Goal: Communication & Community: Answer question/provide support

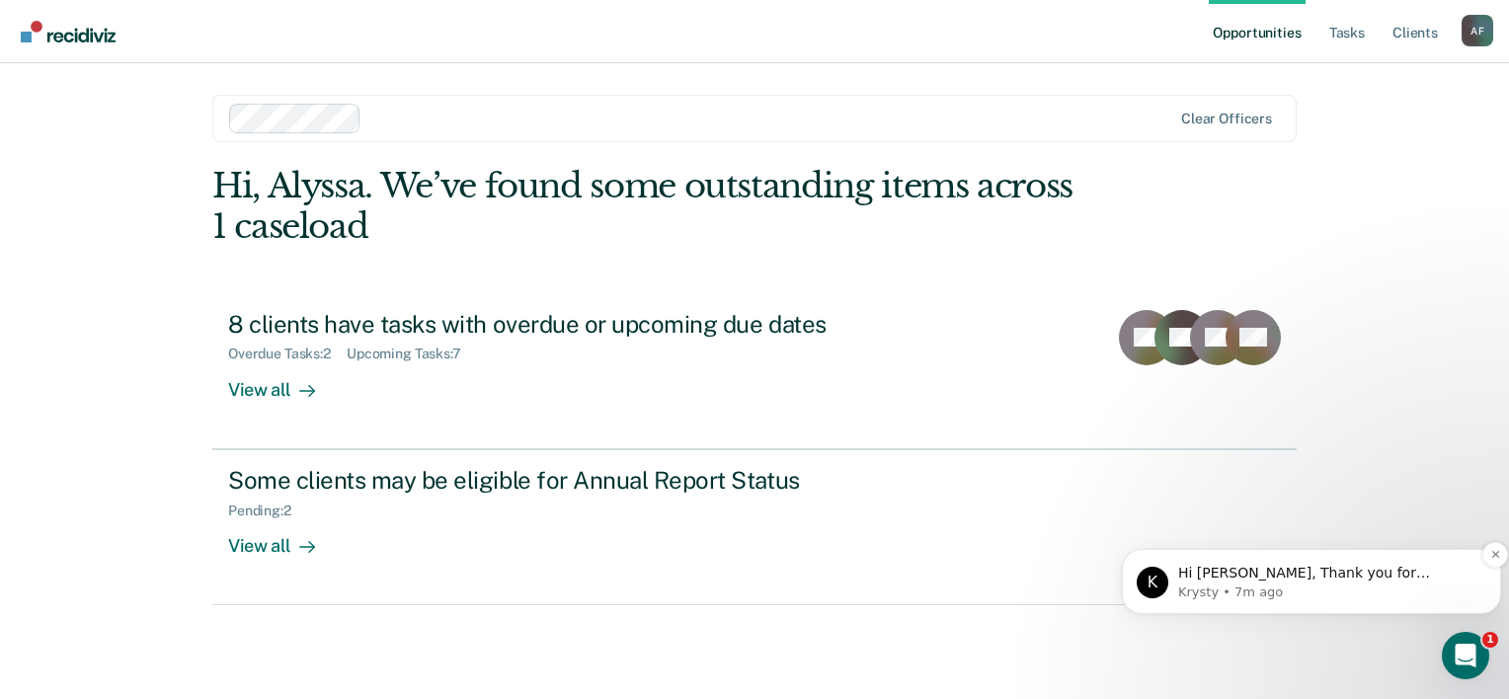
click at [1272, 582] on p "Hi [PERSON_NAME], Thank you for reaching out. Were these recent changes? It may…" at bounding box center [1327, 574] width 298 height 20
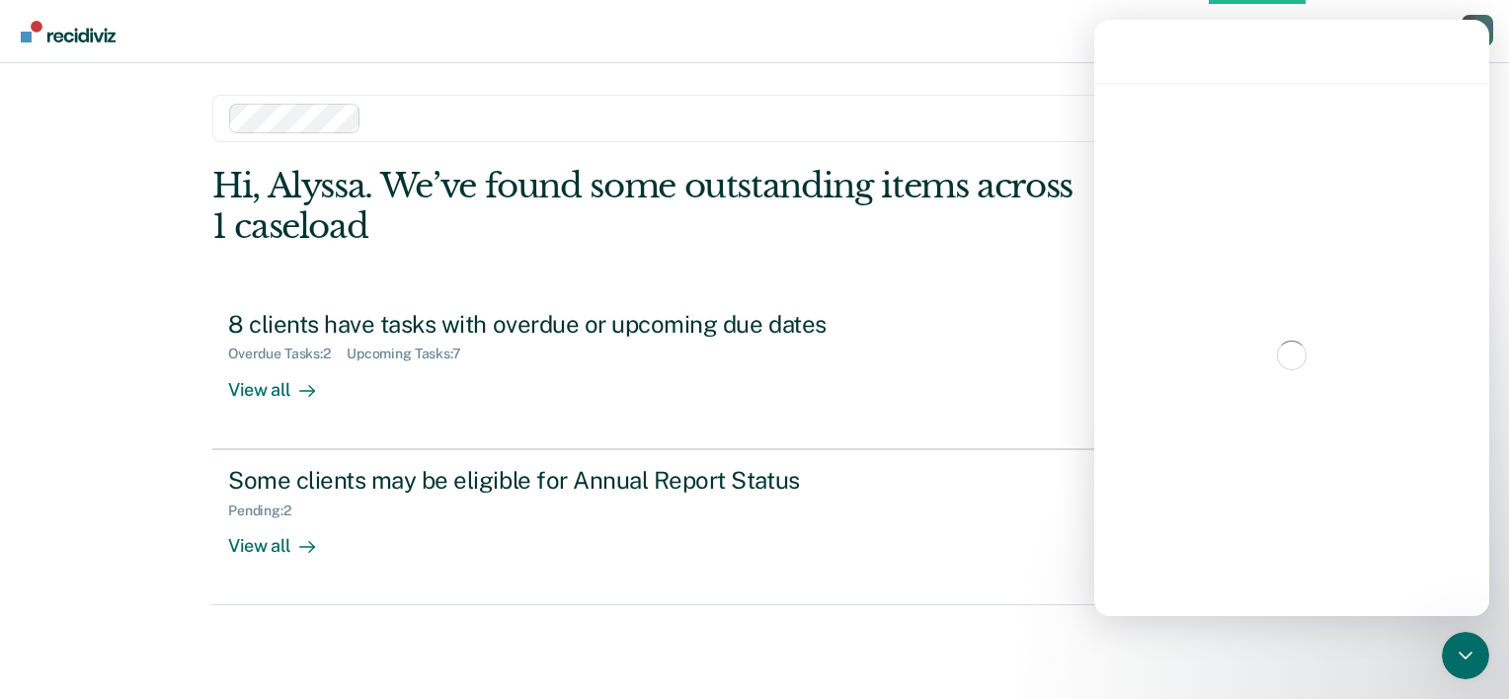
scroll to position [12, 0]
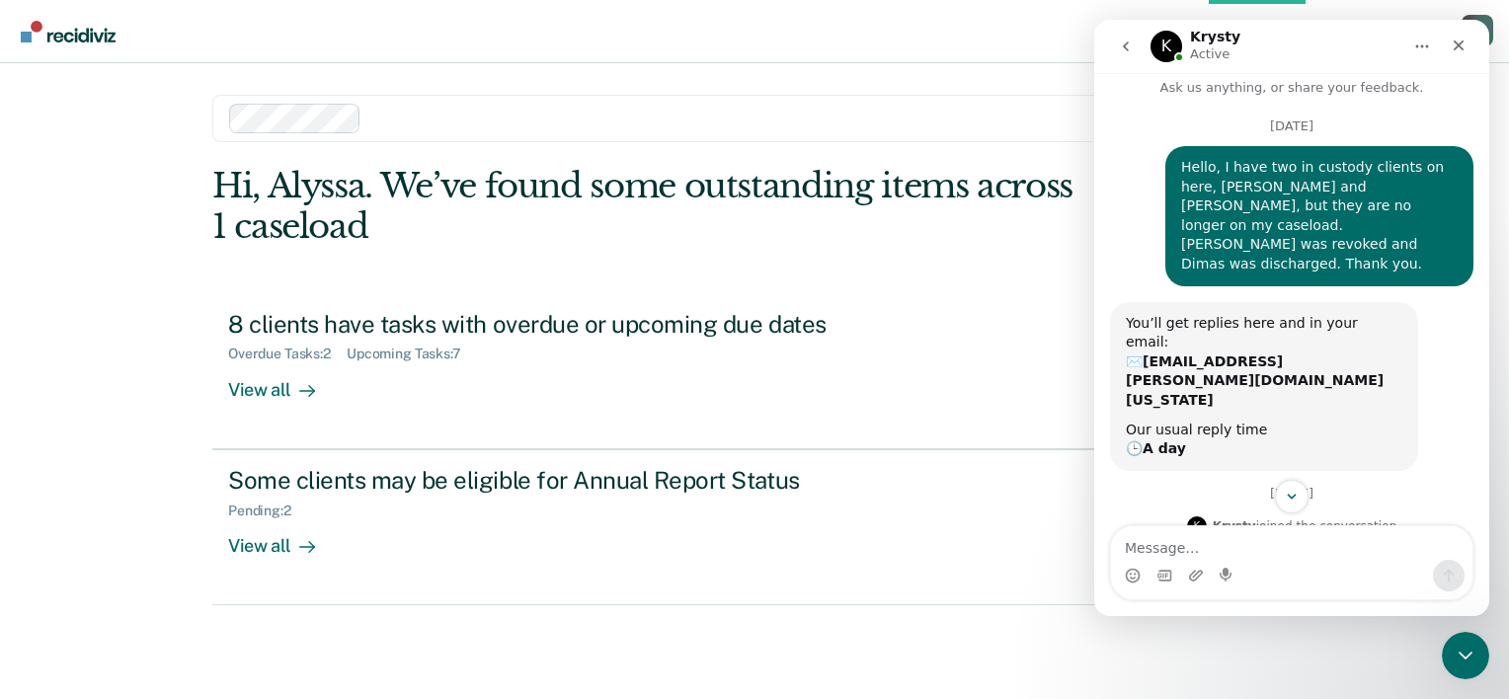
click at [1241, 545] on textarea "Message…" at bounding box center [1291, 543] width 361 height 34
type textarea "Hello, no mam it's been probably about a month."
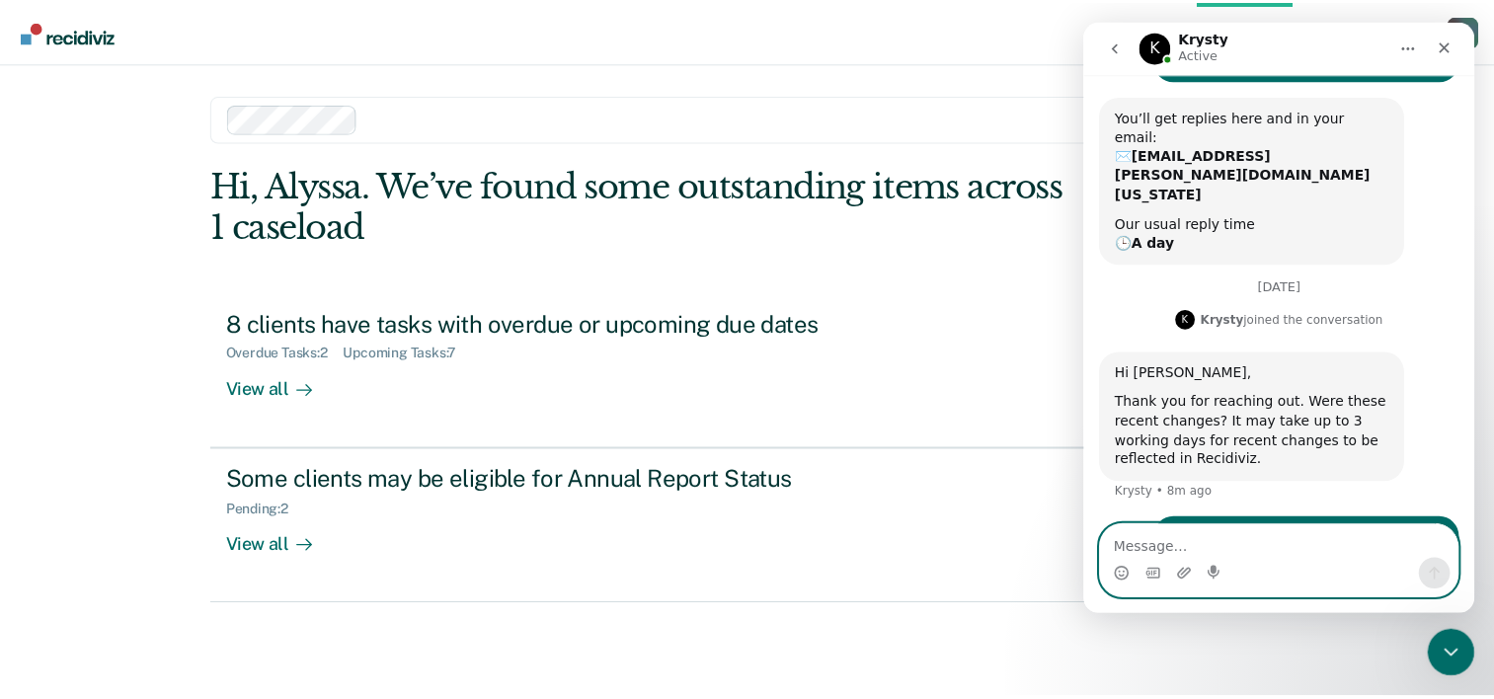
scroll to position [294, 0]
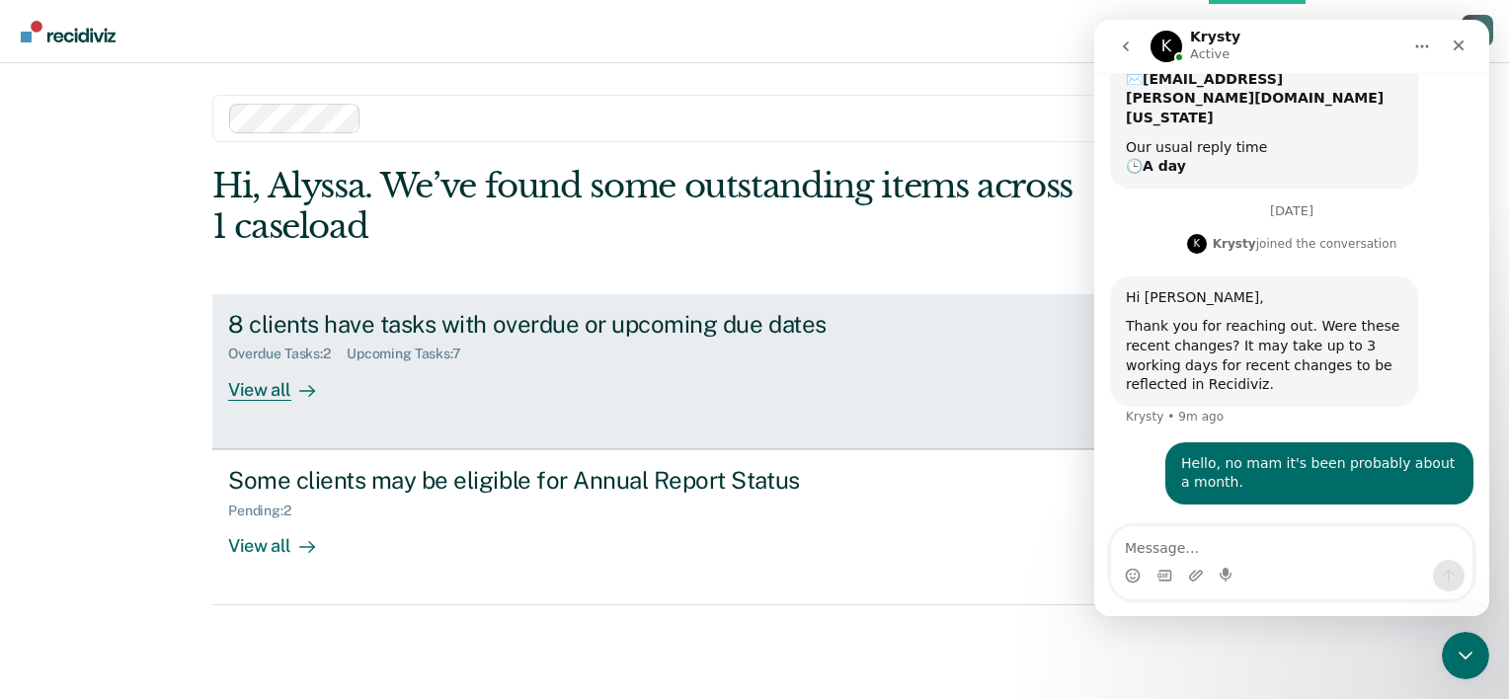
click at [599, 387] on div "8 clients have tasks with overdue or upcoming due dates Overdue Tasks : 2 Upcom…" at bounding box center [598, 355] width 741 height 91
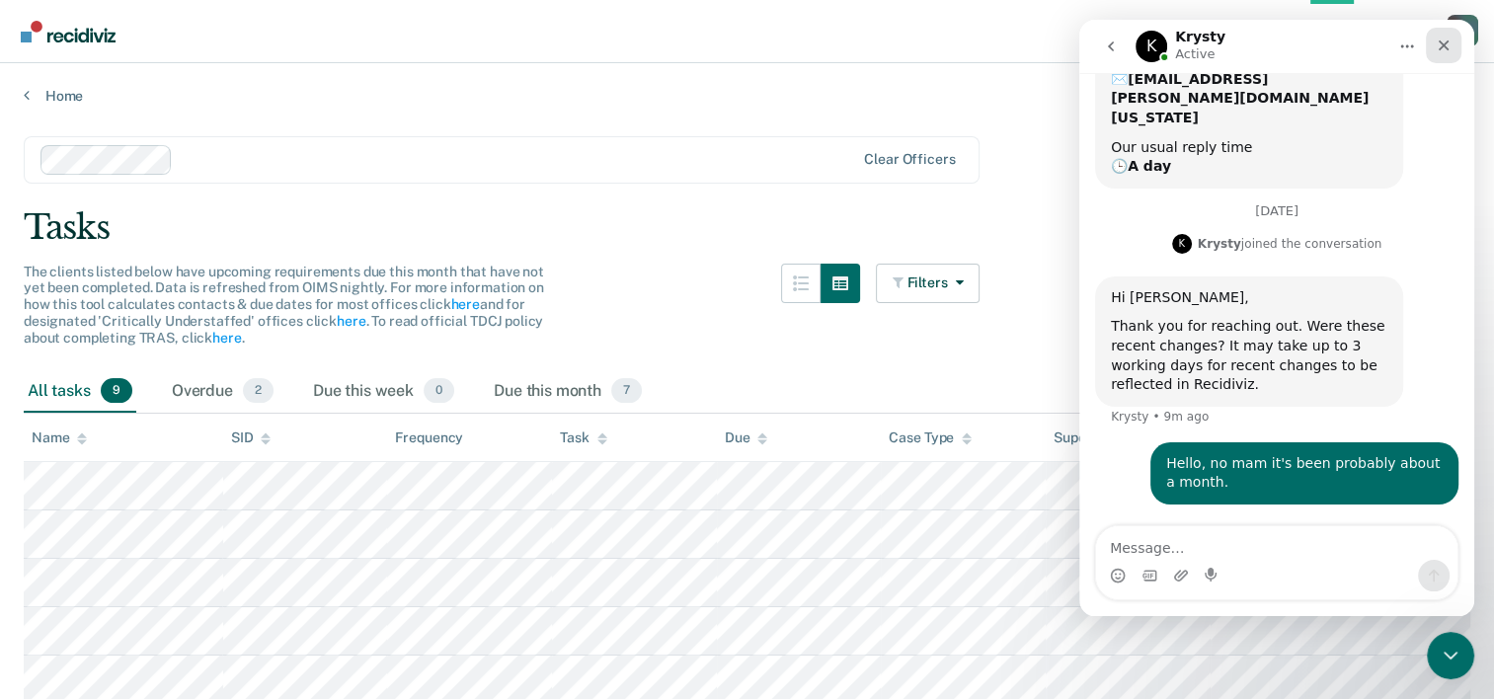
click at [1440, 52] on icon "Close" at bounding box center [1444, 46] width 16 height 16
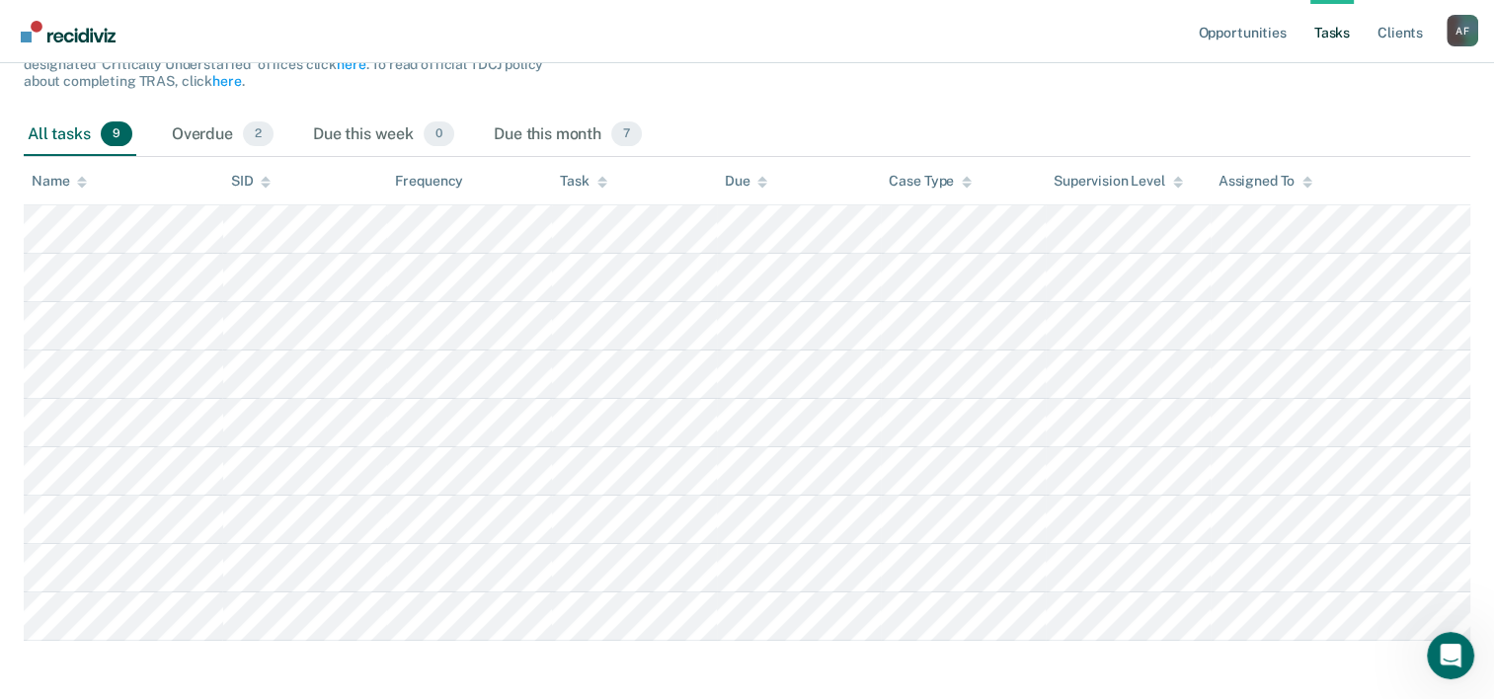
scroll to position [276, 0]
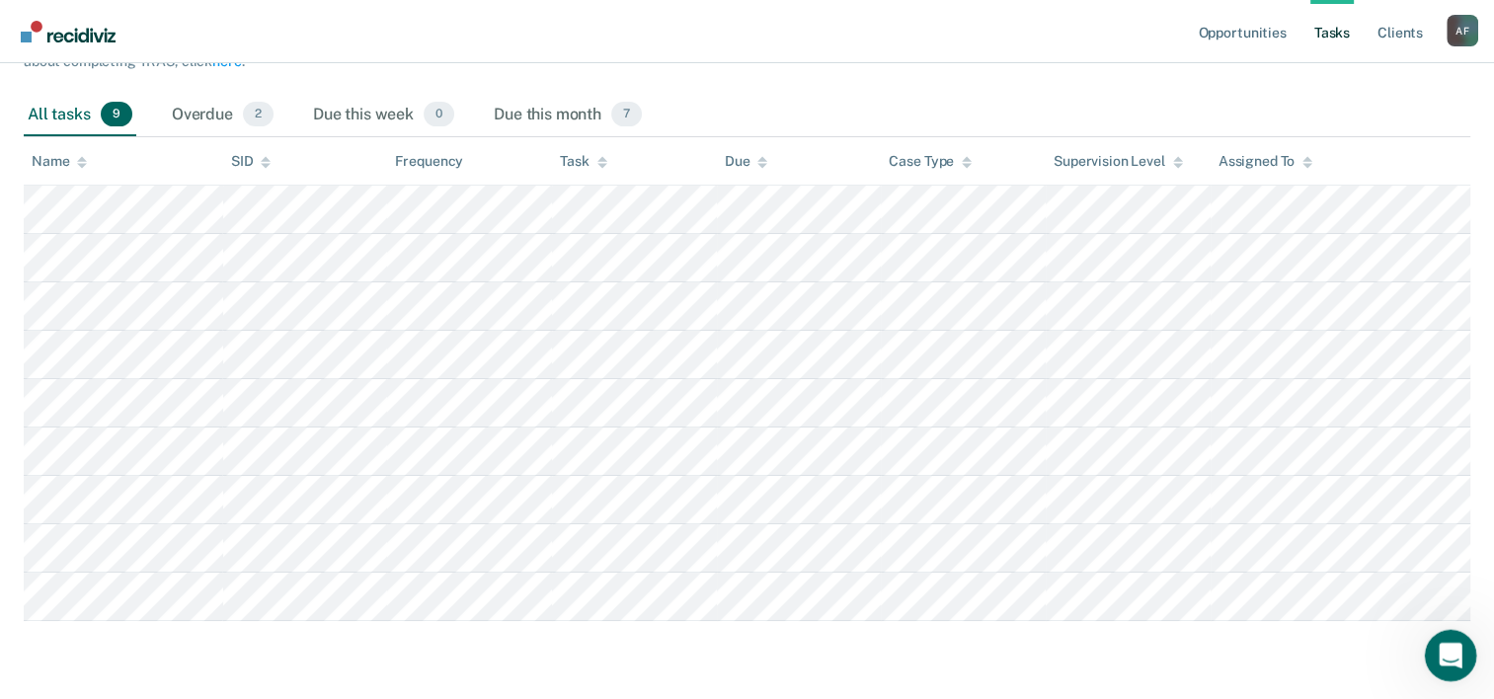
click at [1433, 643] on div "Open Intercom Messenger" at bounding box center [1447, 652] width 65 height 65
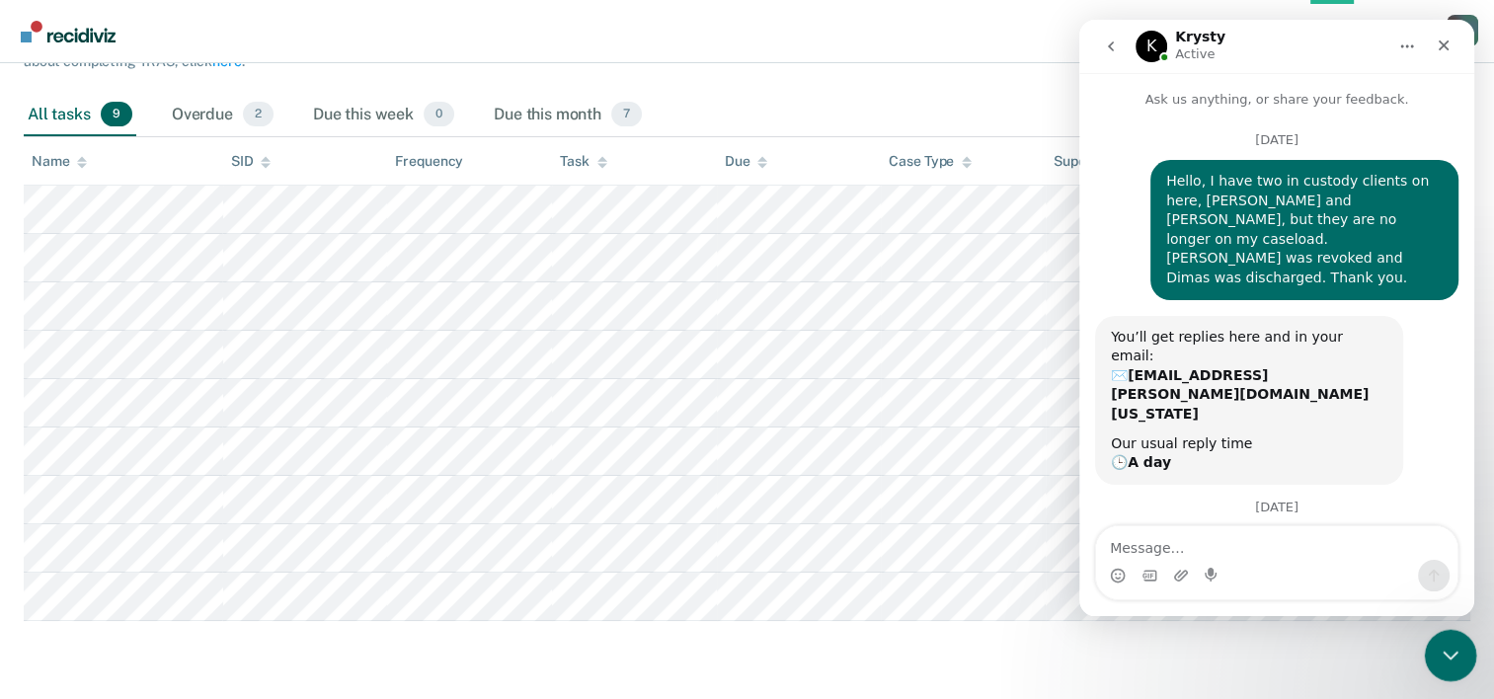
scroll to position [294, 0]
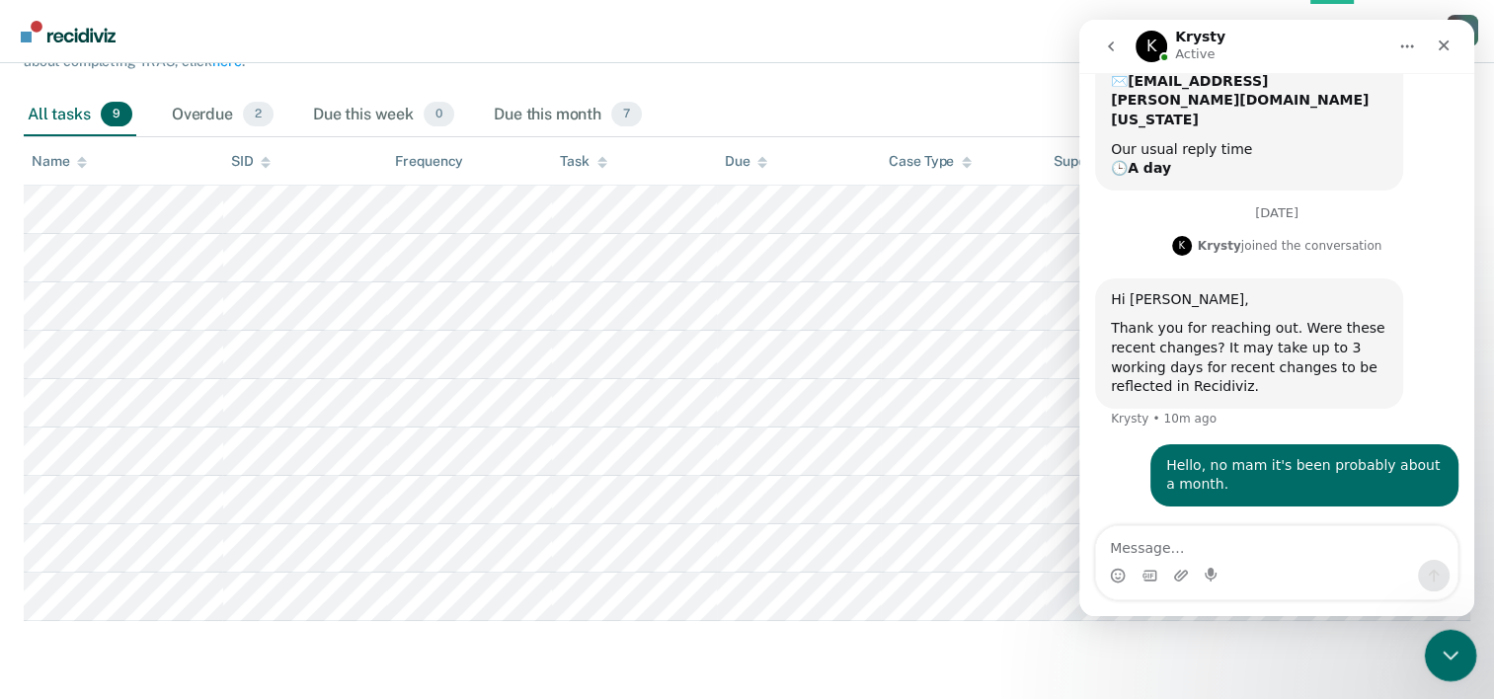
click at [1456, 660] on icon "Close Intercom Messenger" at bounding box center [1448, 653] width 24 height 24
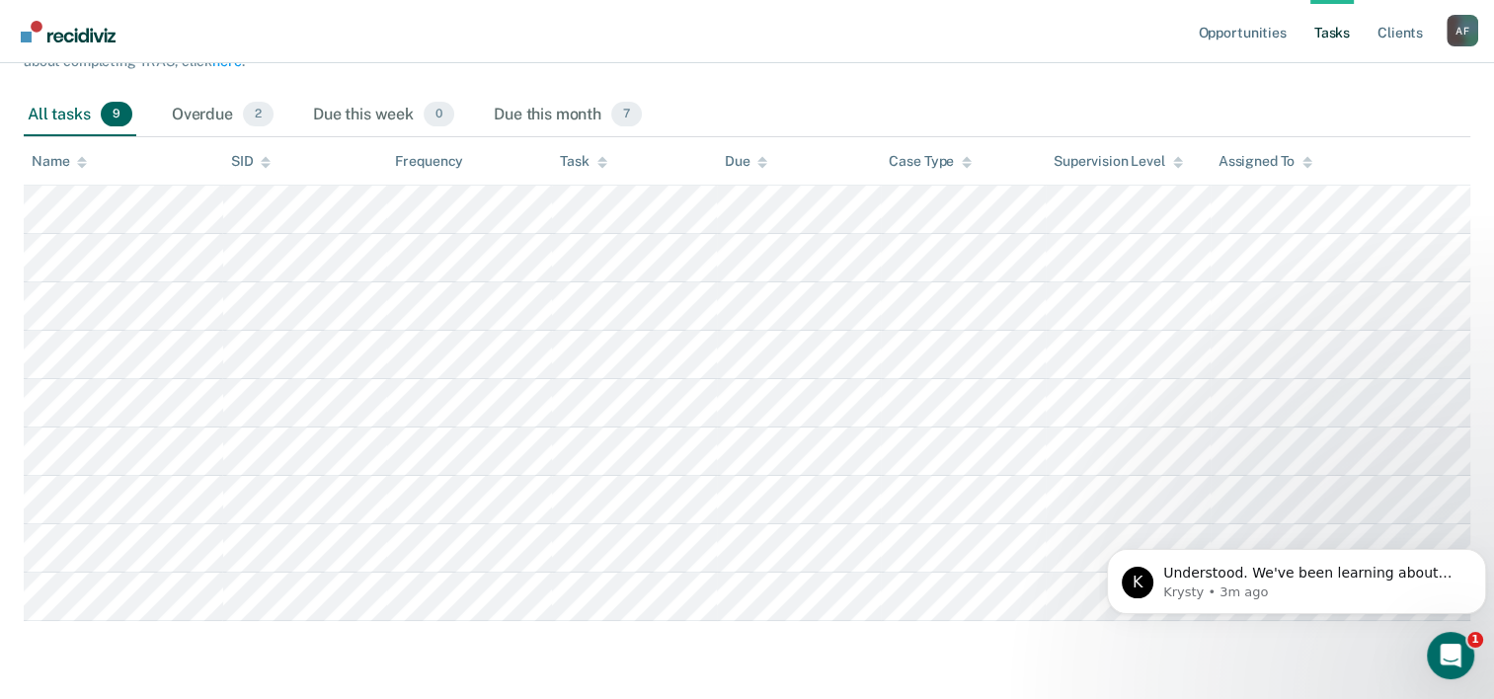
scroll to position [412, 0]
click at [1444, 632] on div "Open Intercom Messenger" at bounding box center [1447, 652] width 65 height 65
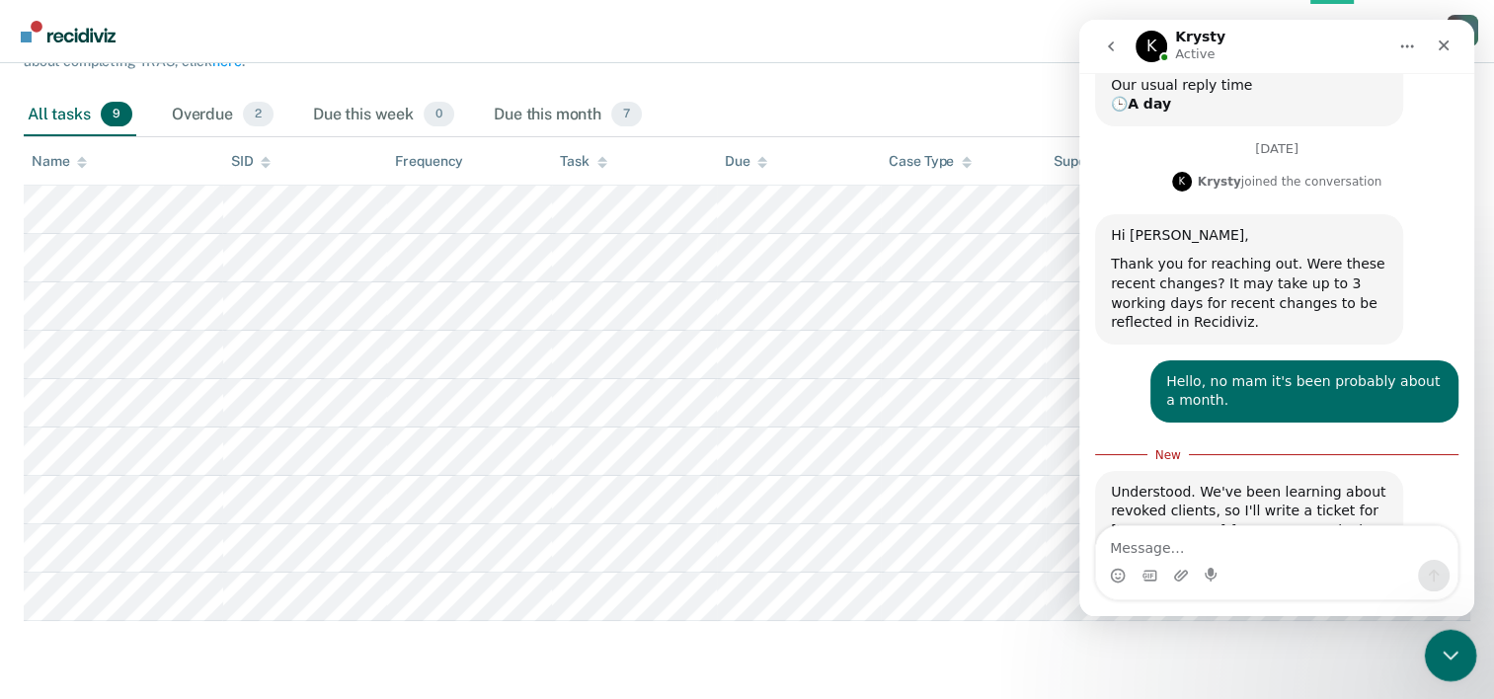
scroll to position [445, 0]
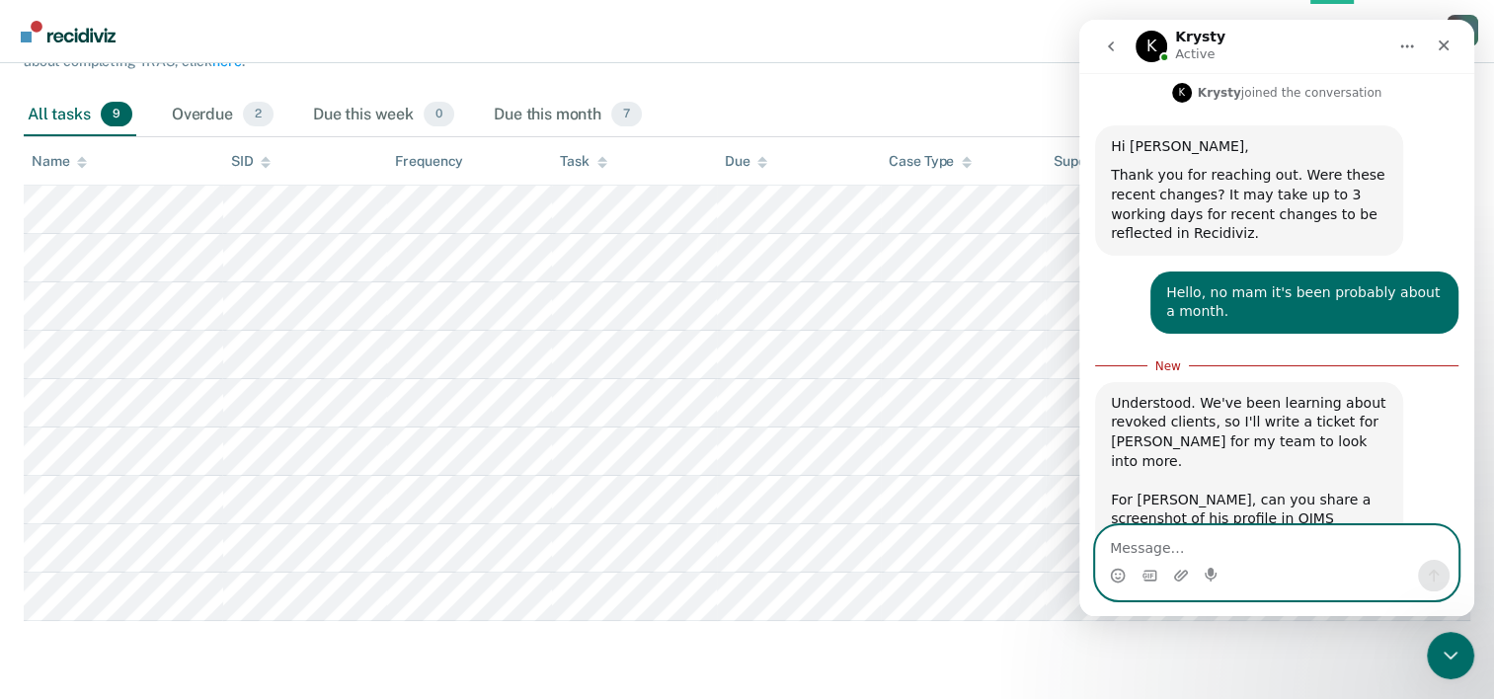
click at [1142, 553] on textarea "Message…" at bounding box center [1276, 543] width 361 height 34
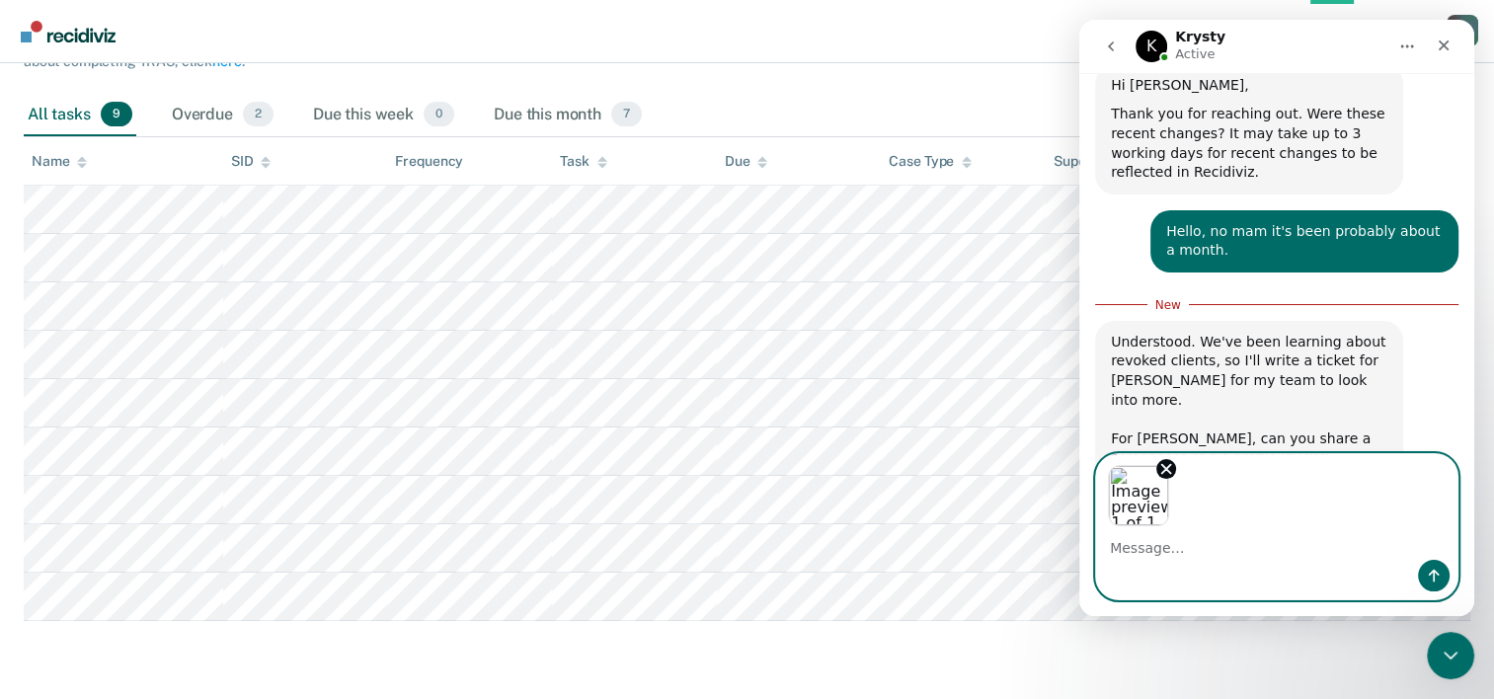
scroll to position [517, 0]
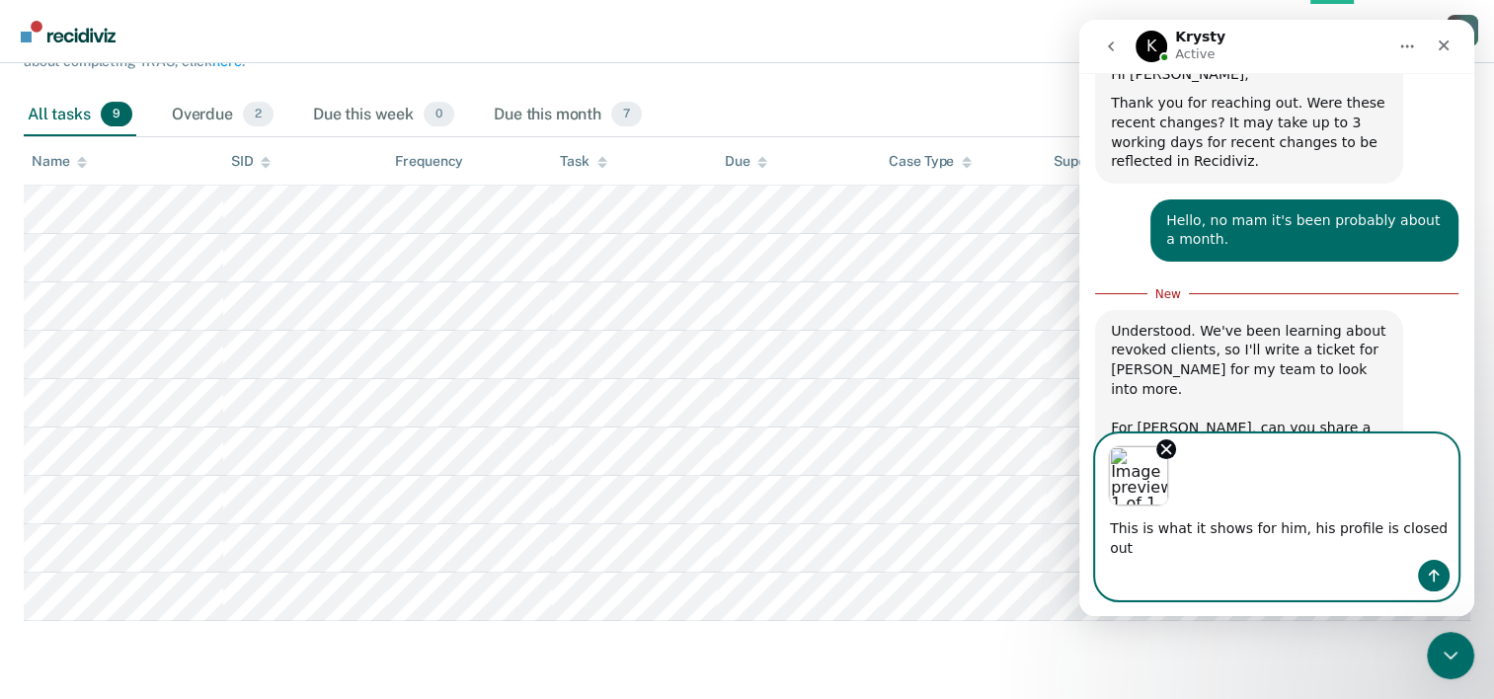
type textarea "This is what it shows for him, his profile is closed out."
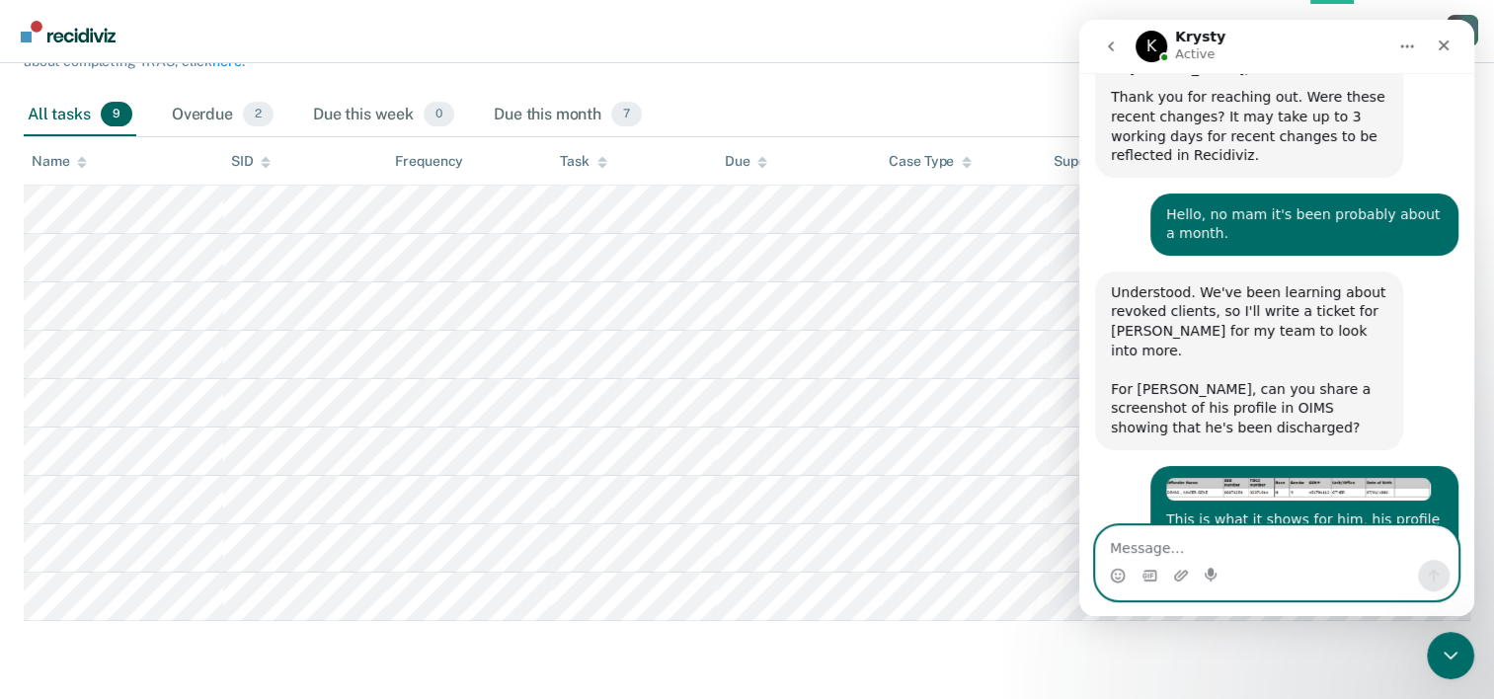
scroll to position [601, 0]
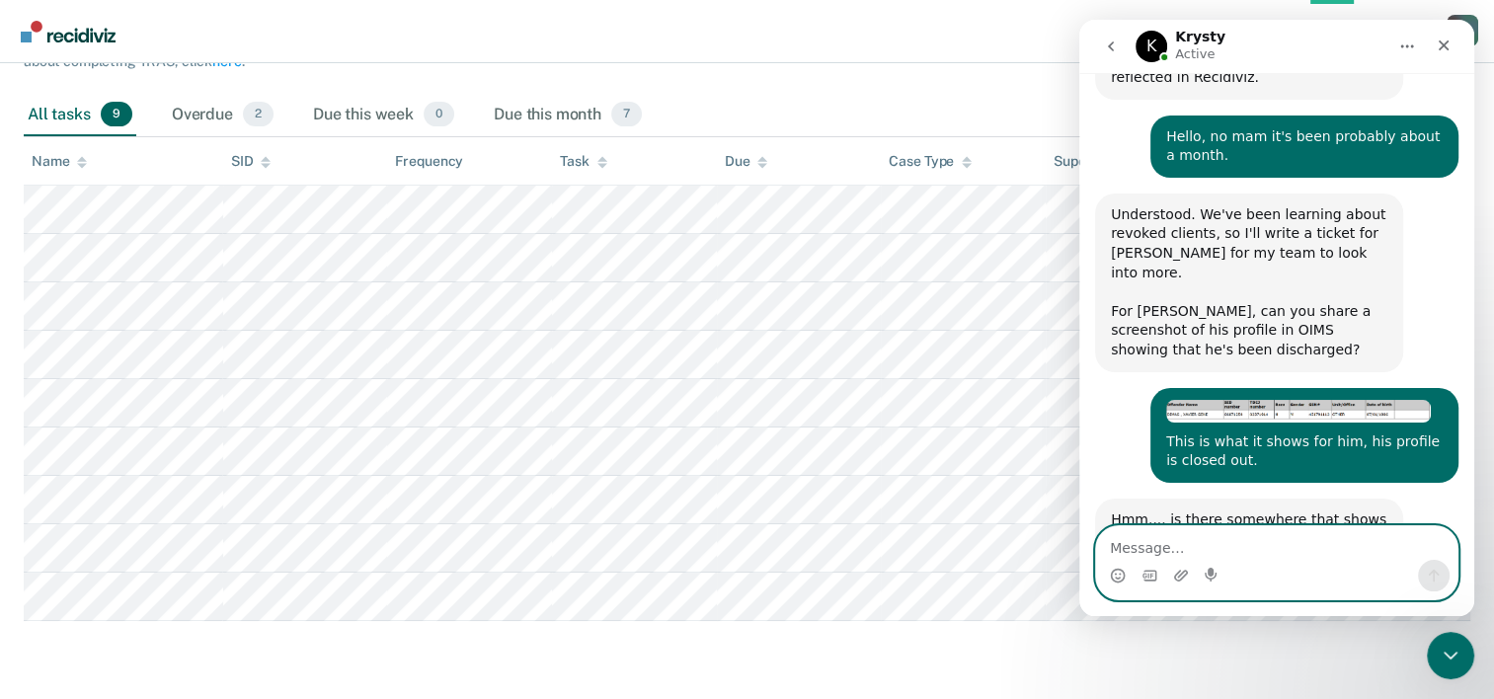
click at [1148, 538] on textarea "Message…" at bounding box center [1276, 543] width 361 height 34
type textarea "His discharge date was [DATE]."
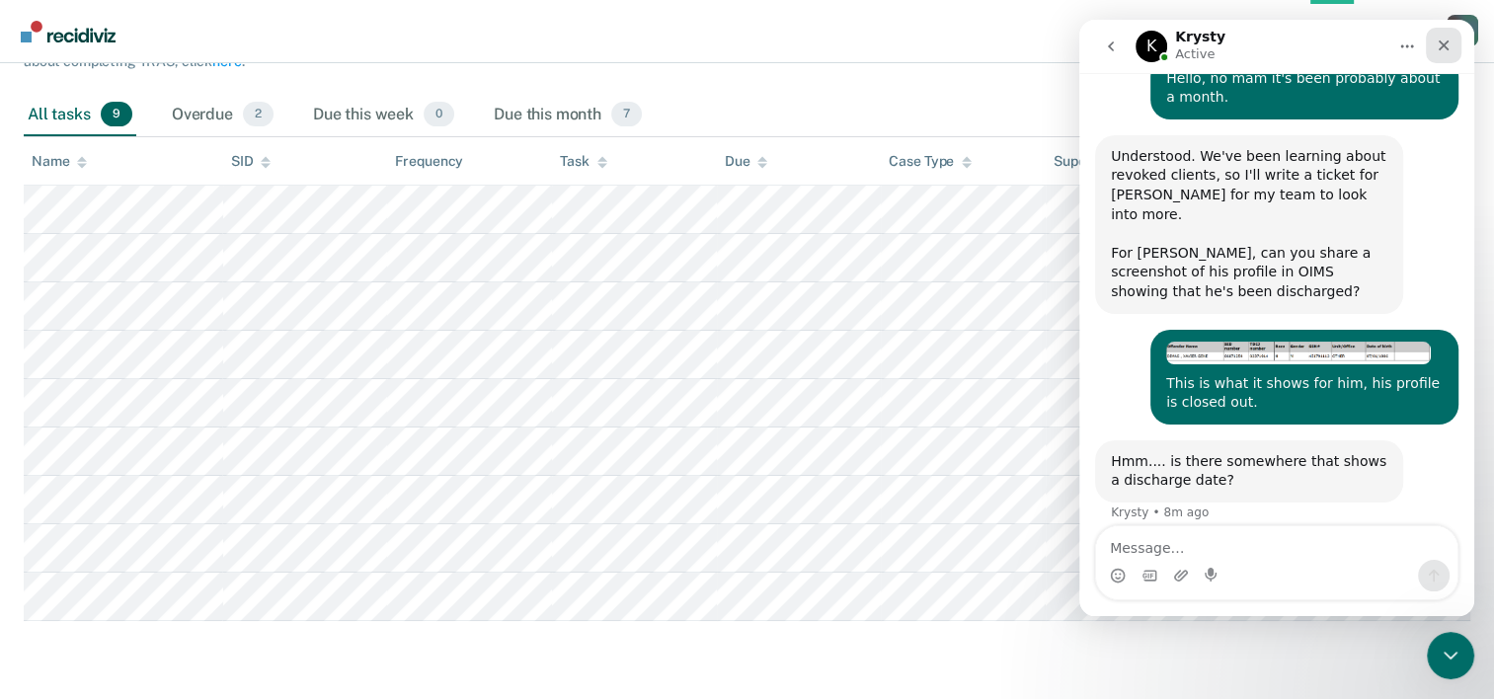
click at [1441, 57] on div "Close" at bounding box center [1444, 46] width 36 height 36
